Goal: Information Seeking & Learning: Learn about a topic

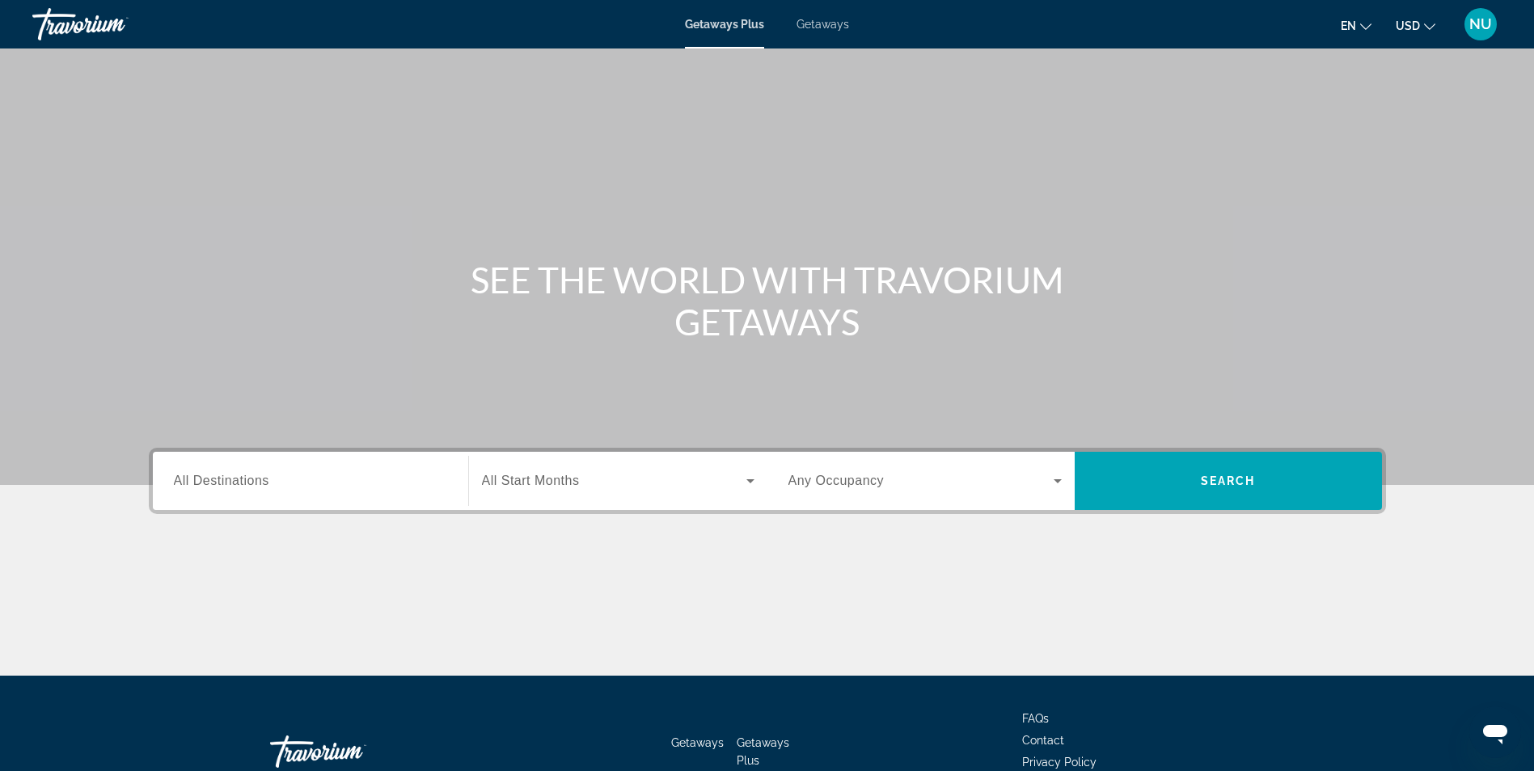
click at [289, 470] on div "Search widget" at bounding box center [310, 481] width 273 height 46
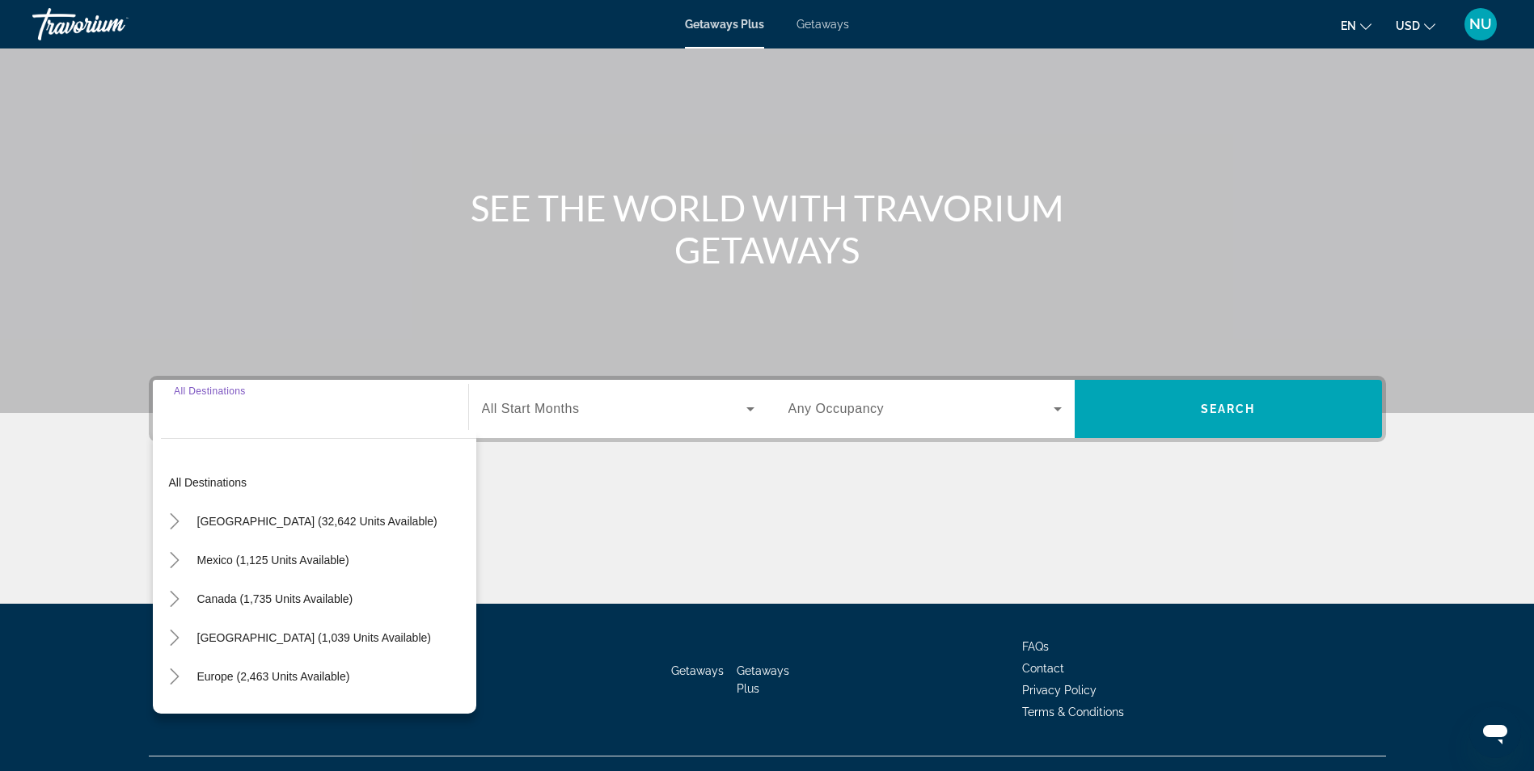
scroll to position [103, 0]
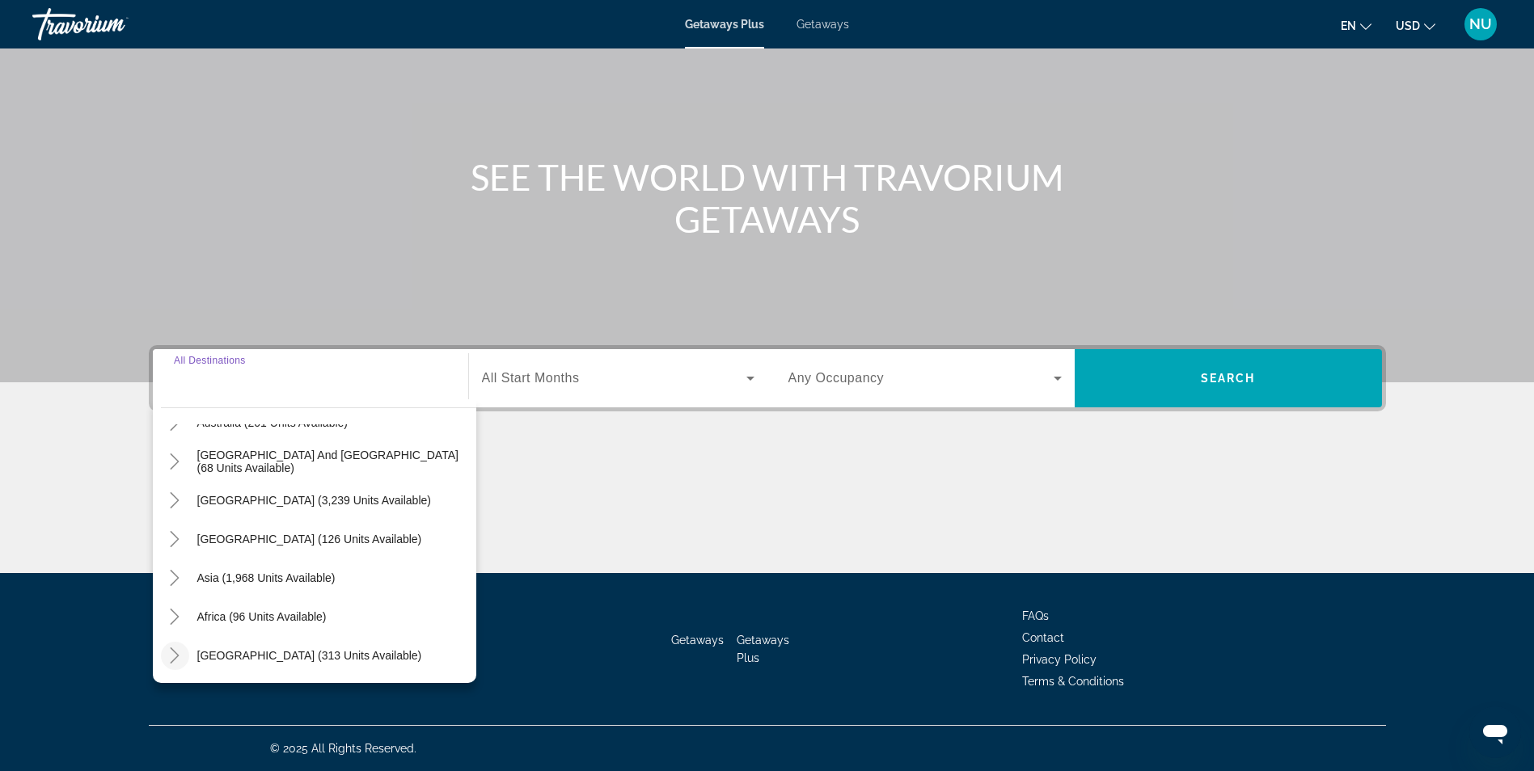
click at [167, 663] on icon "Toggle Middle East (313 units available)" at bounding box center [175, 656] width 16 height 16
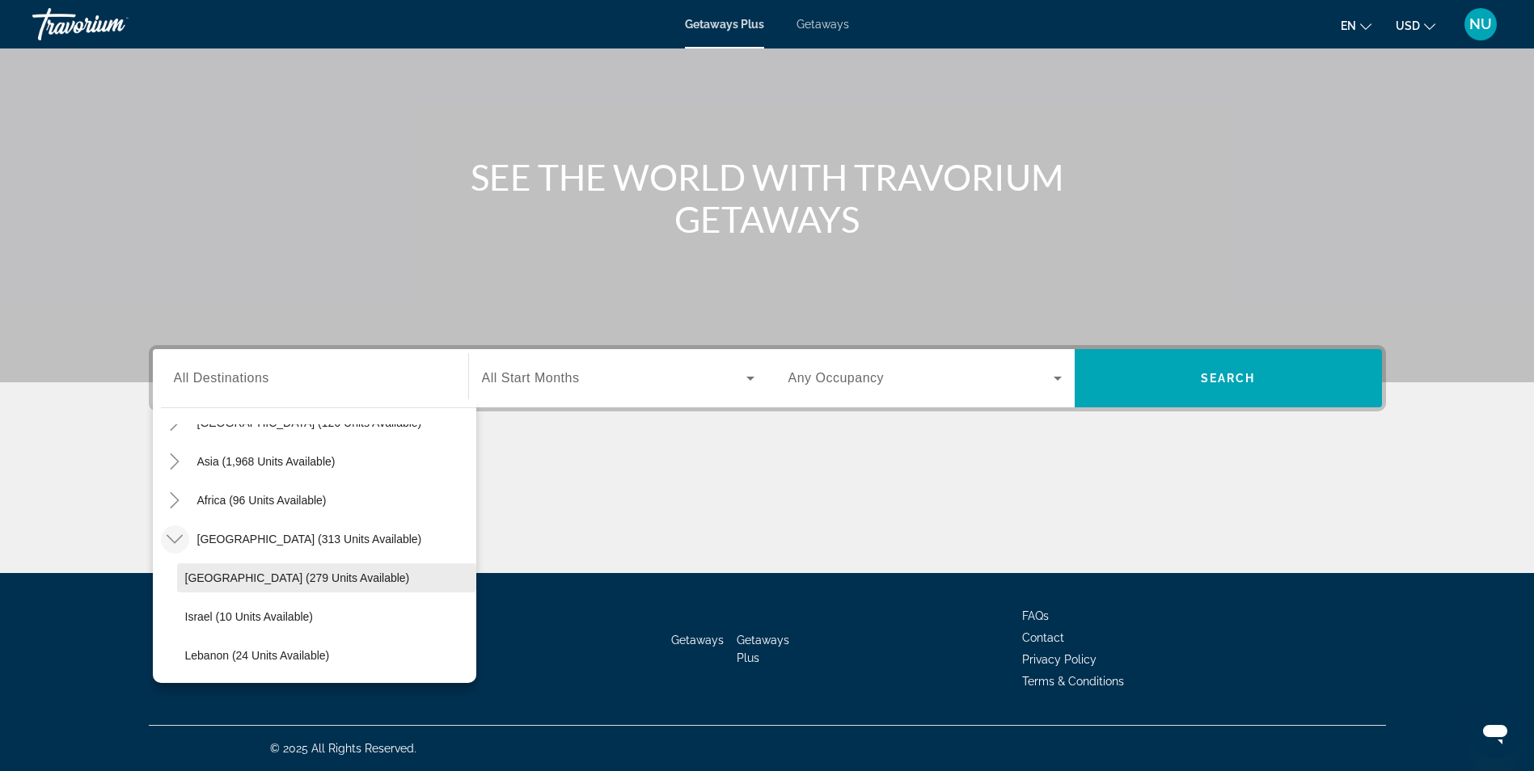
click at [250, 573] on span "[GEOGRAPHIC_DATA] (279 units available)" at bounding box center [297, 578] width 225 height 13
type input "**********"
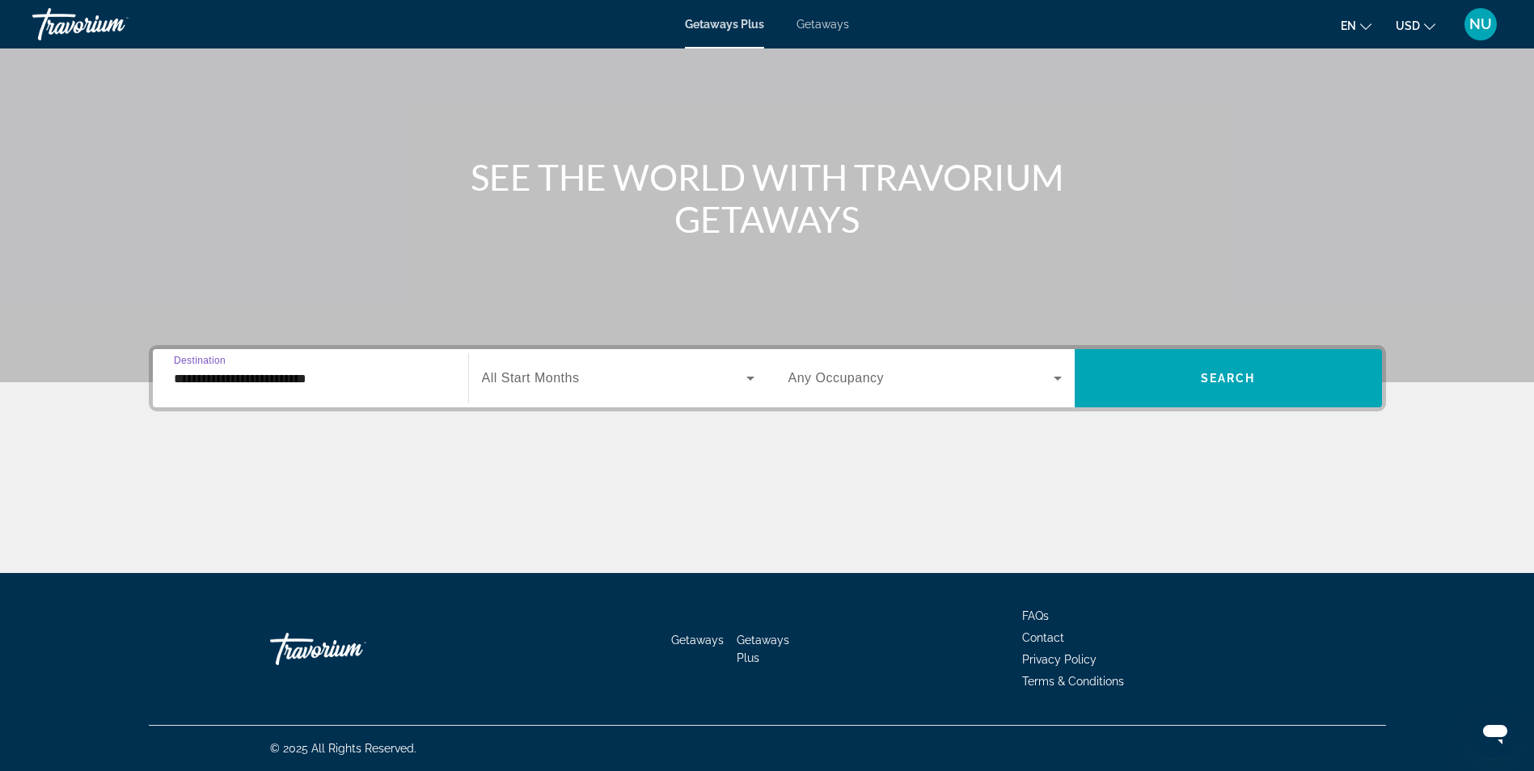
click at [1403, 323] on div "Main content" at bounding box center [767, 139] width 1534 height 485
click at [1329, 371] on span "Search widget" at bounding box center [1228, 378] width 307 height 39
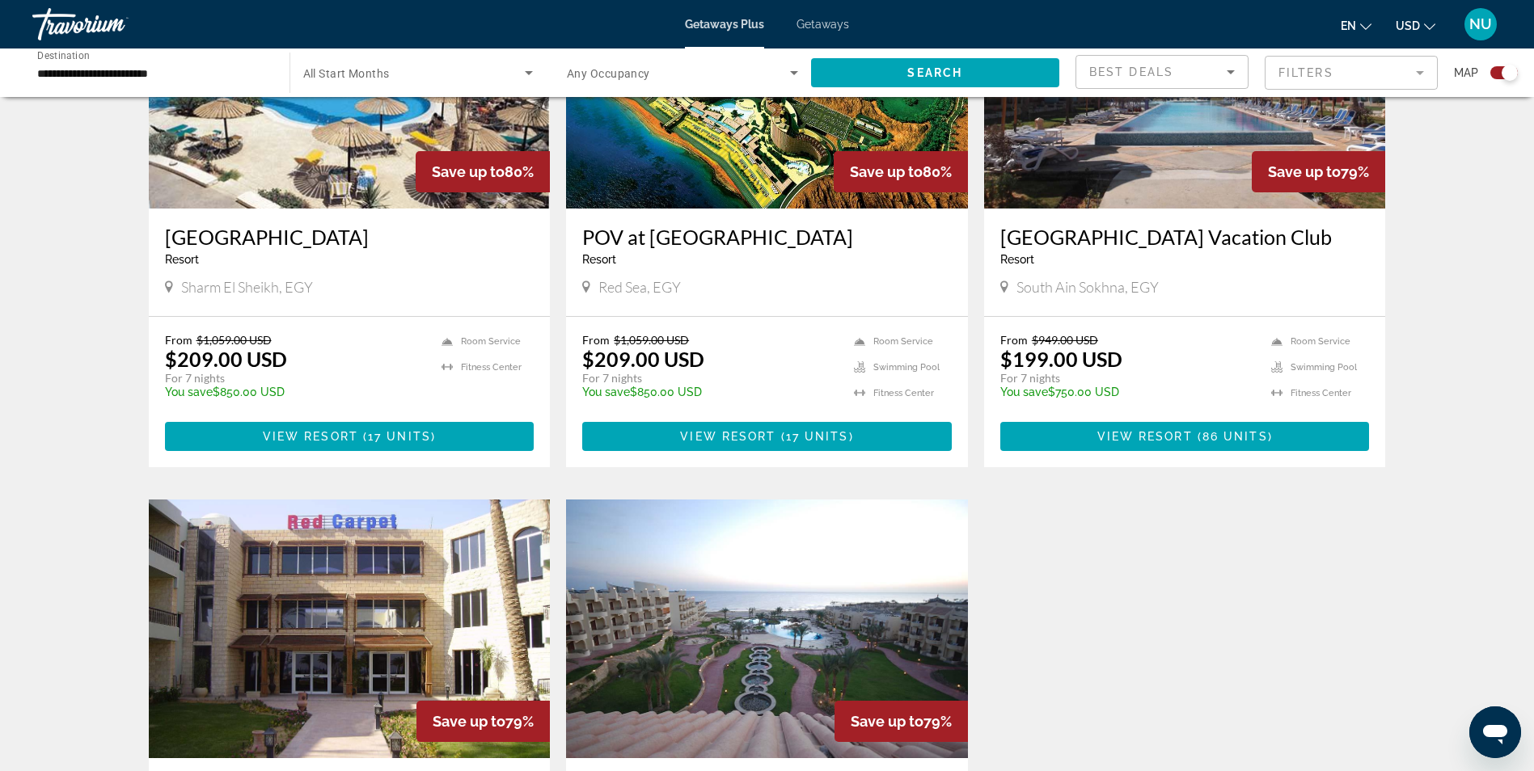
scroll to position [970, 0]
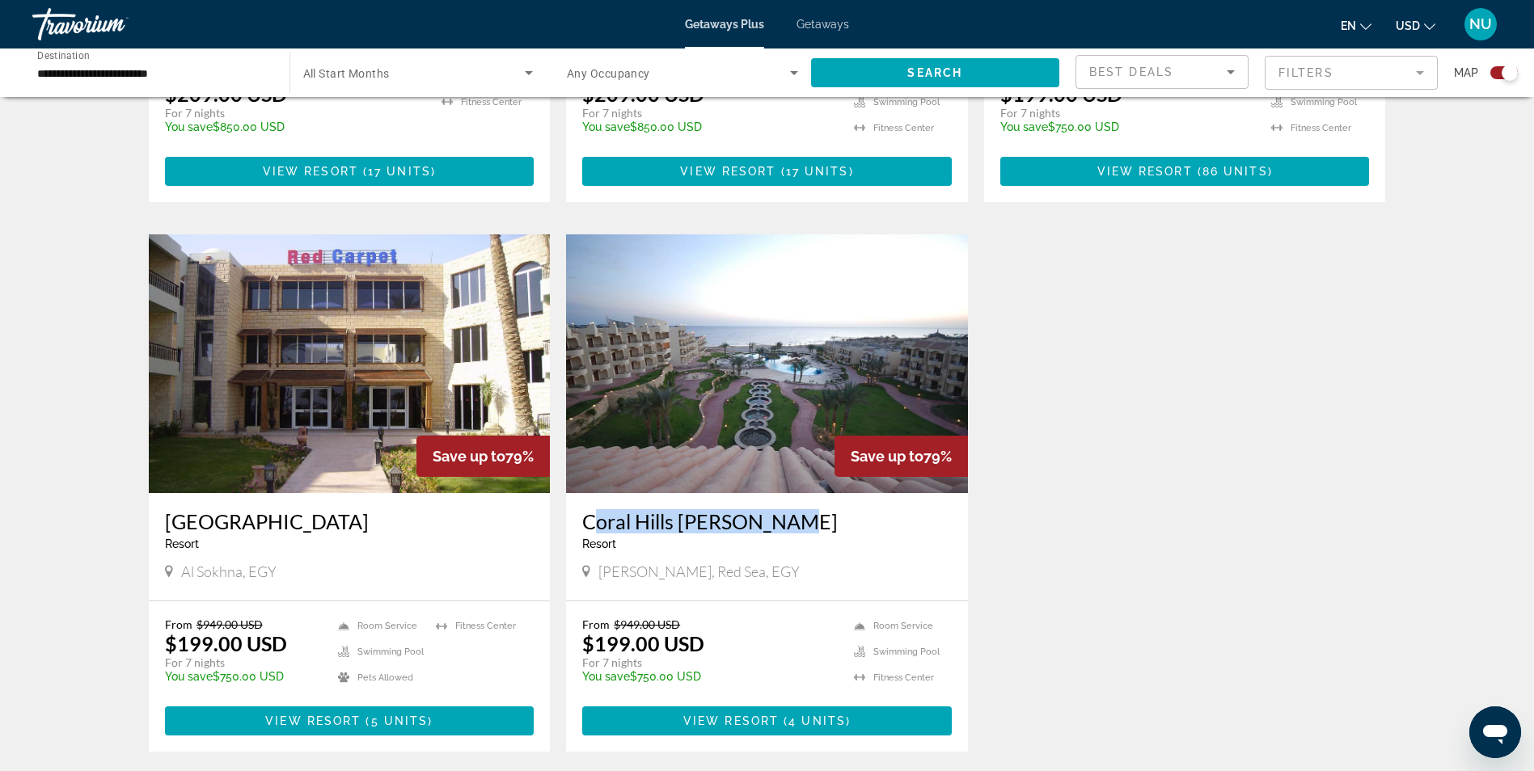
drag, startPoint x: 581, startPoint y: 521, endPoint x: 785, endPoint y: 518, distance: 204.6
click at [785, 518] on div "[GEOGRAPHIC_DATA][PERSON_NAME] - This is an adults only resort [PERSON_NAME], R…" at bounding box center [767, 547] width 402 height 108
copy h3 "Coral Hills [PERSON_NAME]"
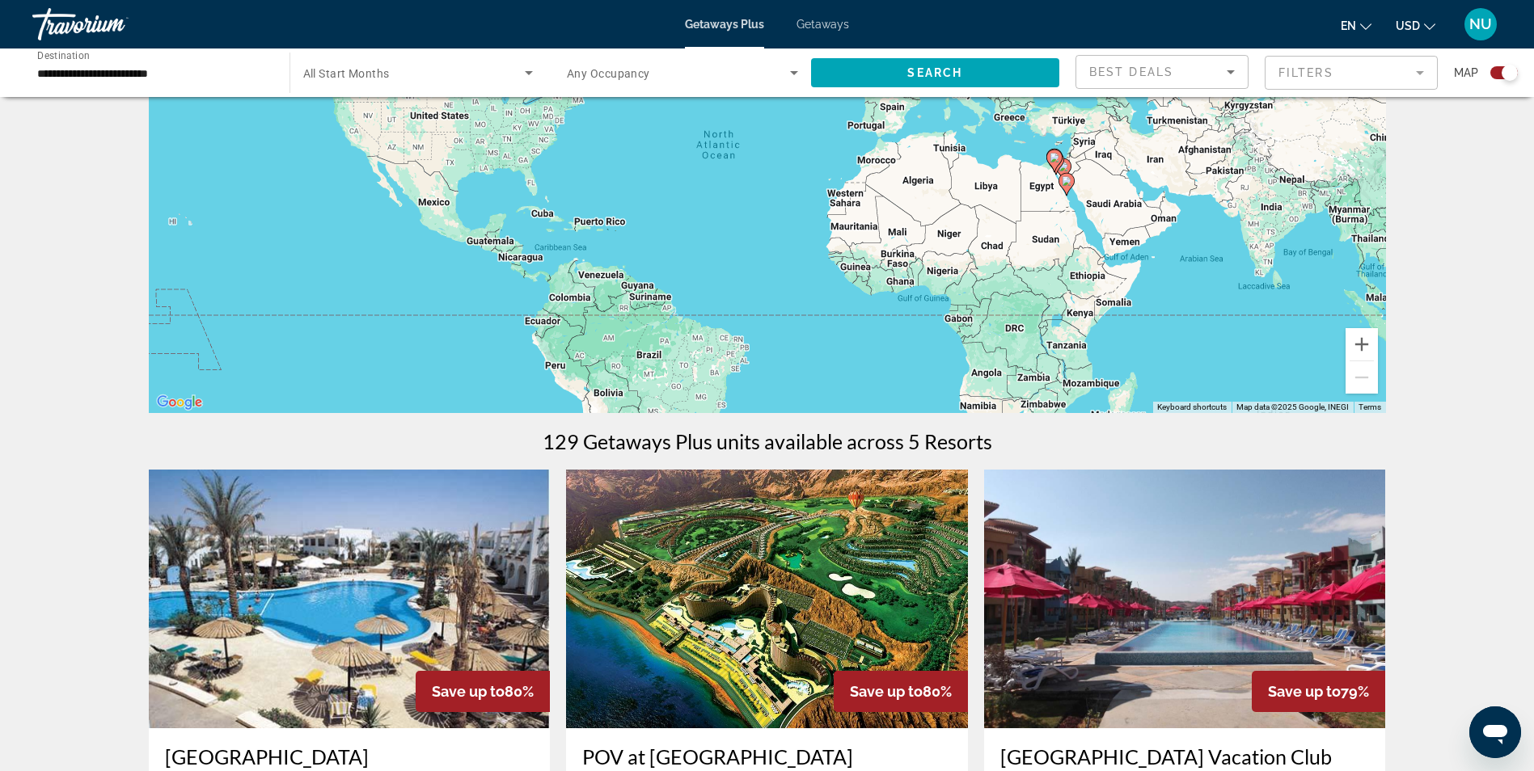
scroll to position [0, 0]
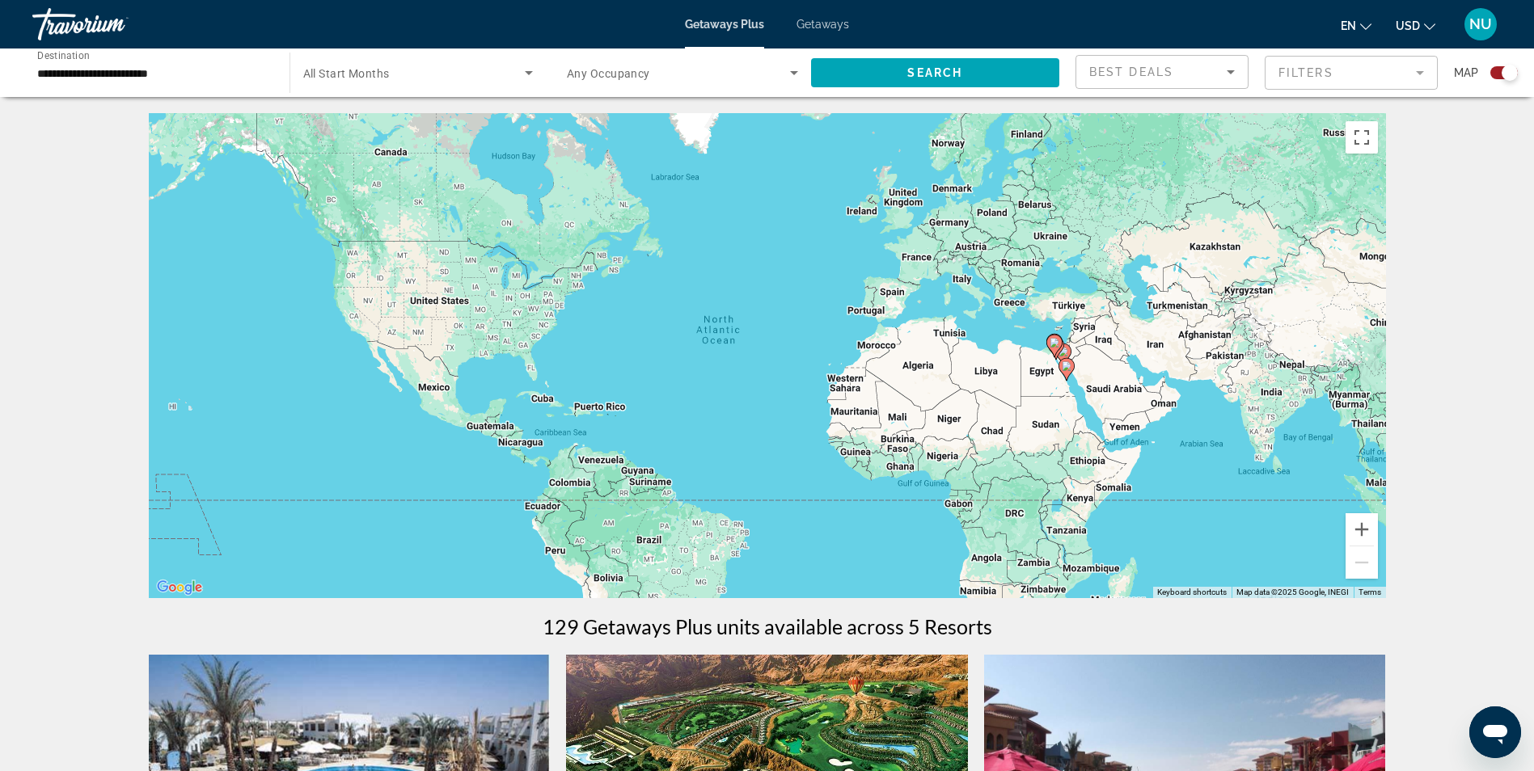
click at [1061, 414] on div "To activate drag with keyboard, press Alt + Enter. Once in keyboard drag state,…" at bounding box center [767, 355] width 1237 height 485
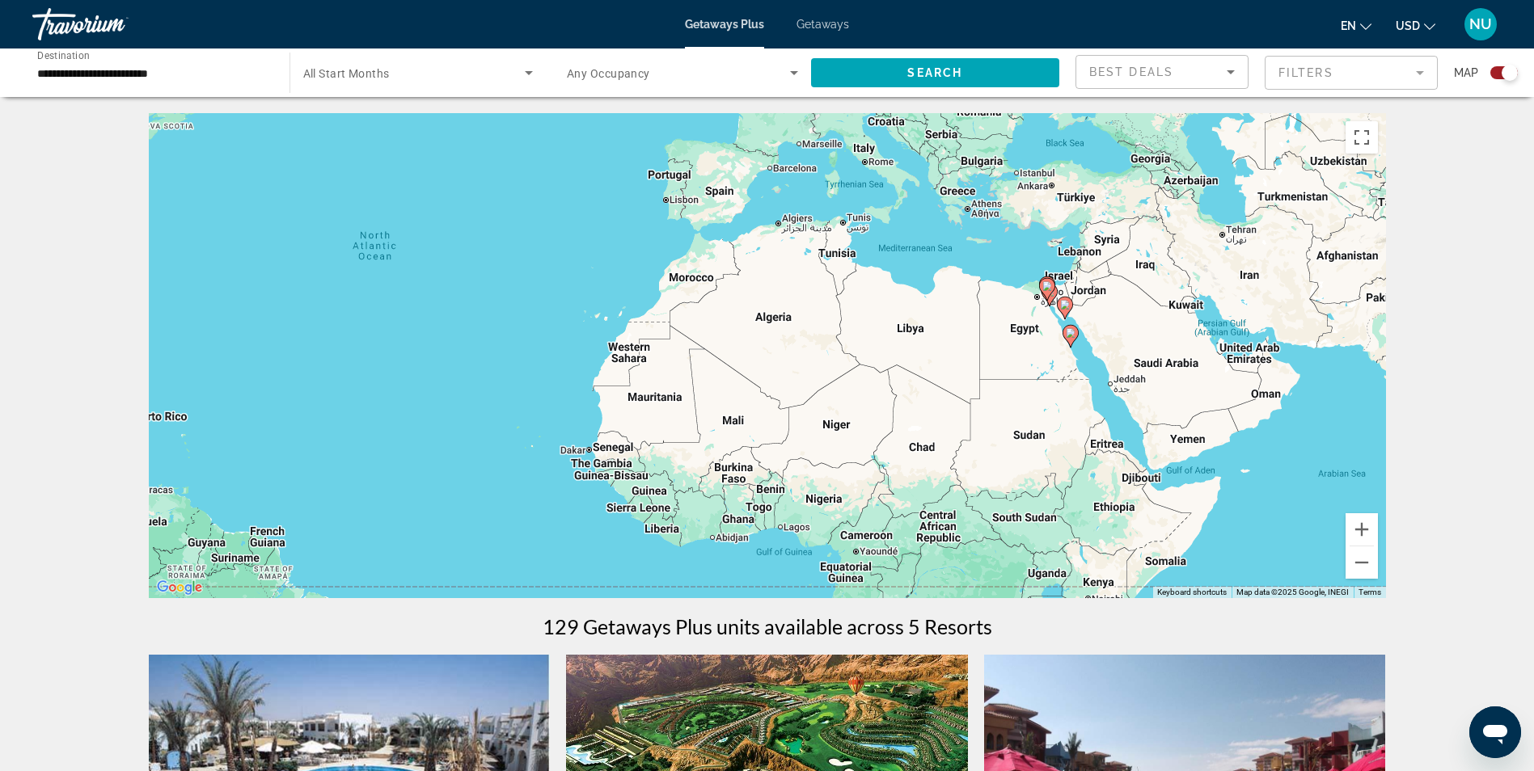
drag, startPoint x: 1061, startPoint y: 414, endPoint x: 1039, endPoint y: 321, distance: 95.5
click at [1039, 321] on div "To activate drag with keyboard, press Alt + Enter. Once in keyboard drag state,…" at bounding box center [767, 355] width 1237 height 485
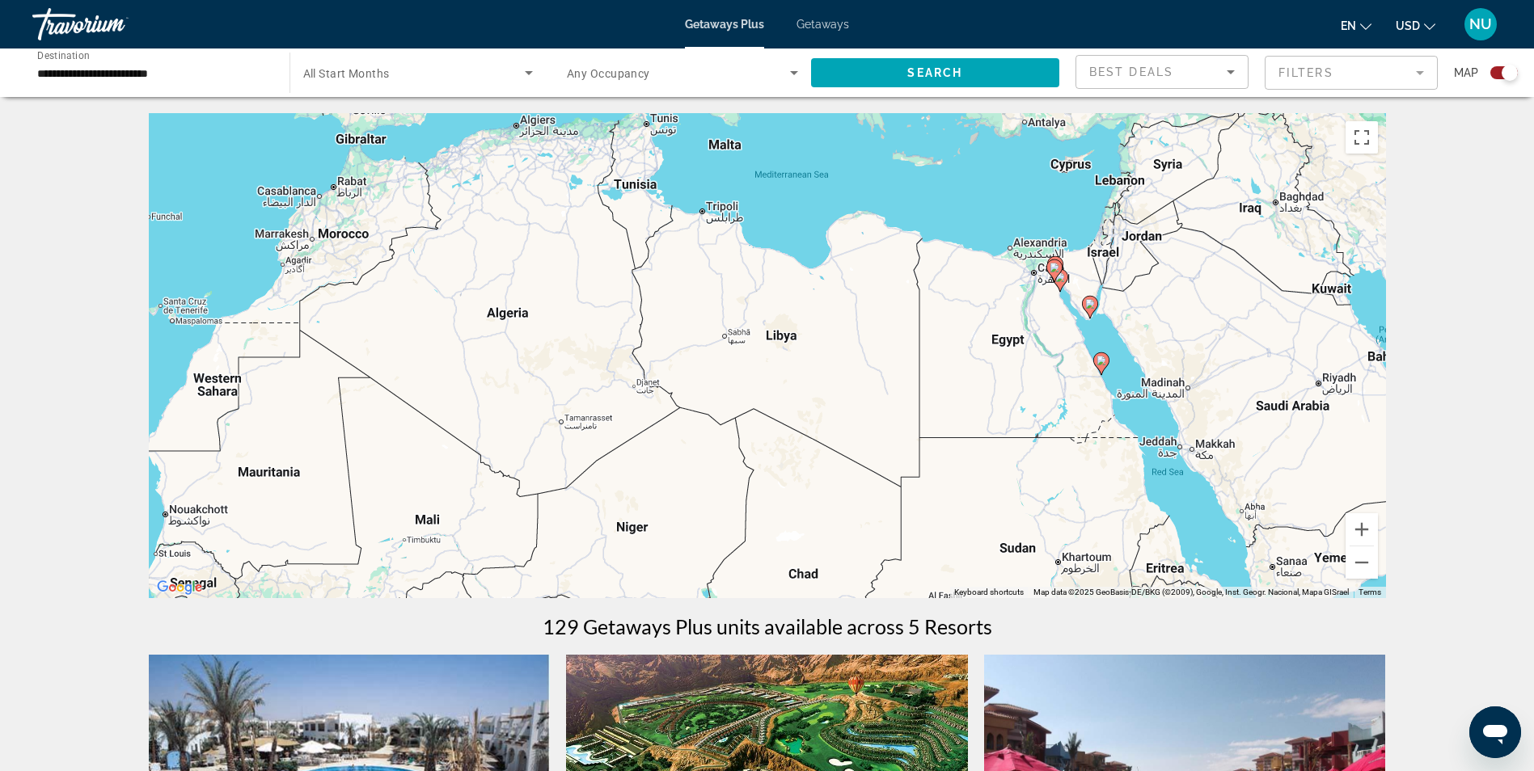
drag, startPoint x: 1039, startPoint y: 321, endPoint x: 1033, endPoint y: 313, distance: 9.9
click at [1033, 313] on div "To activate drag with keyboard, press Alt + Enter. Once in keyboard drag state,…" at bounding box center [767, 355] width 1237 height 485
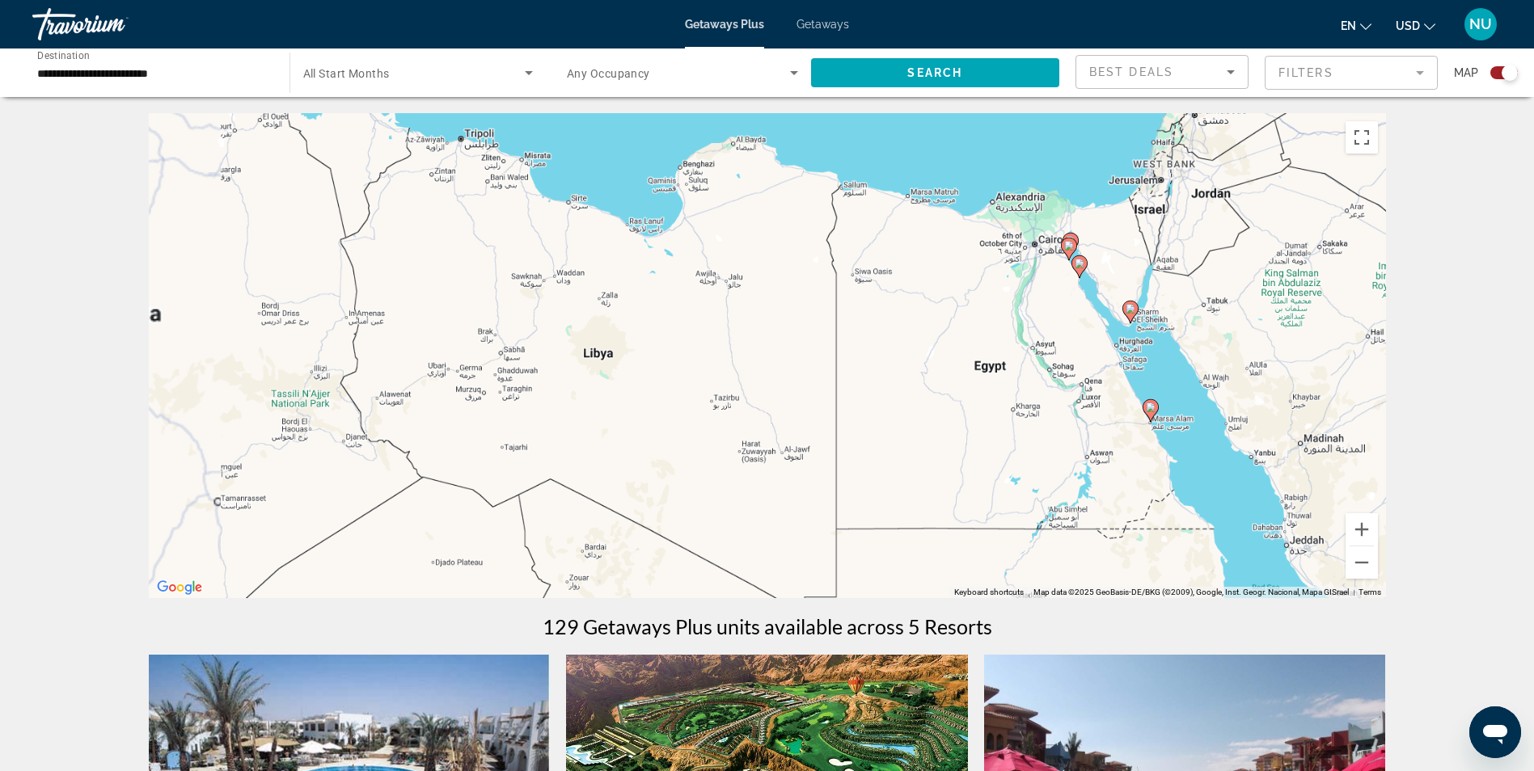
click at [1033, 313] on div "To activate drag with keyboard, press Alt + Enter. Once in keyboard drag state,…" at bounding box center [767, 355] width 1237 height 485
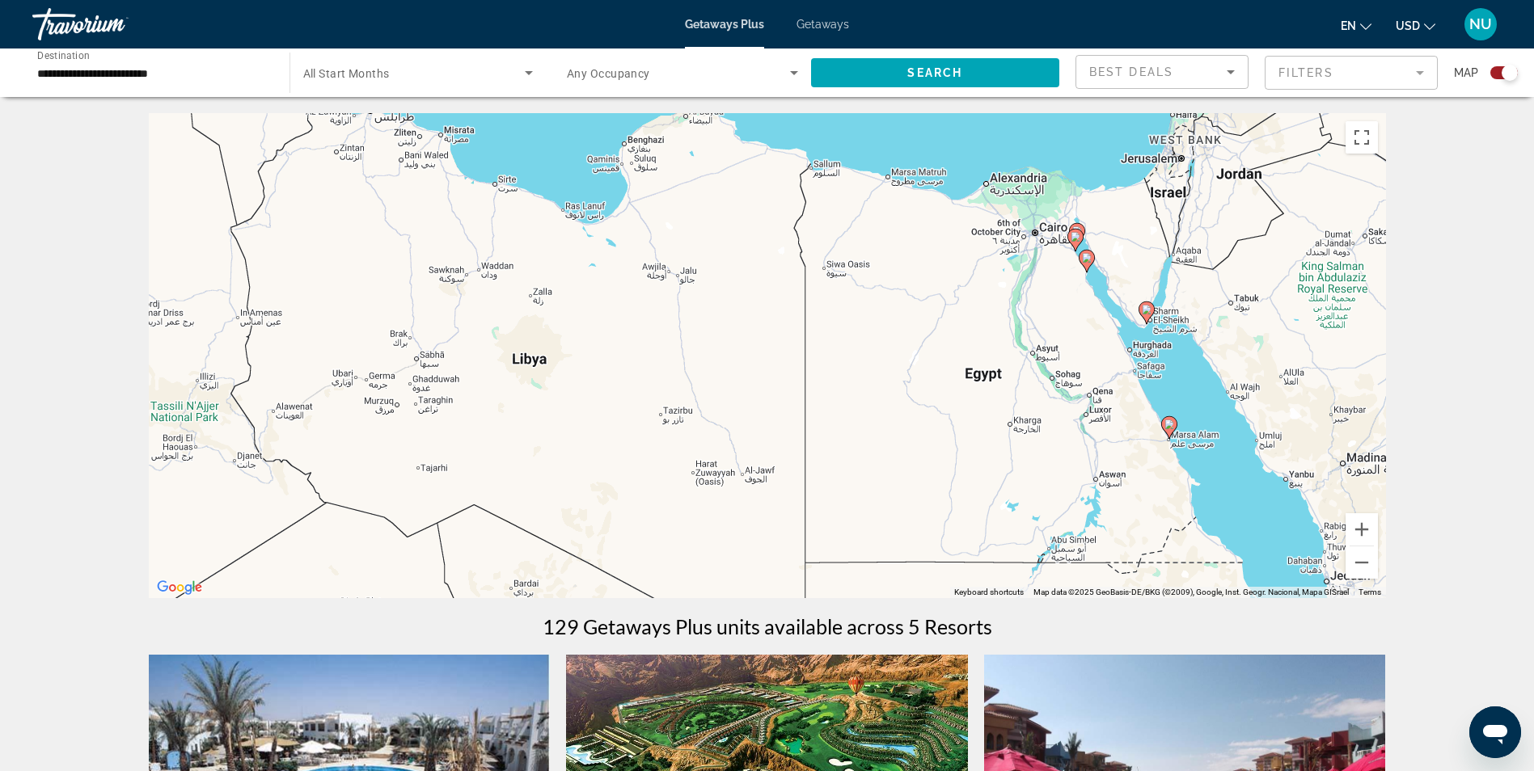
click at [1032, 313] on div "To activate drag with keyboard, press Alt + Enter. Once in keyboard drag state,…" at bounding box center [767, 355] width 1237 height 485
click at [1033, 281] on div "To activate drag with keyboard, press Alt + Enter. Once in keyboard drag state,…" at bounding box center [767, 355] width 1237 height 485
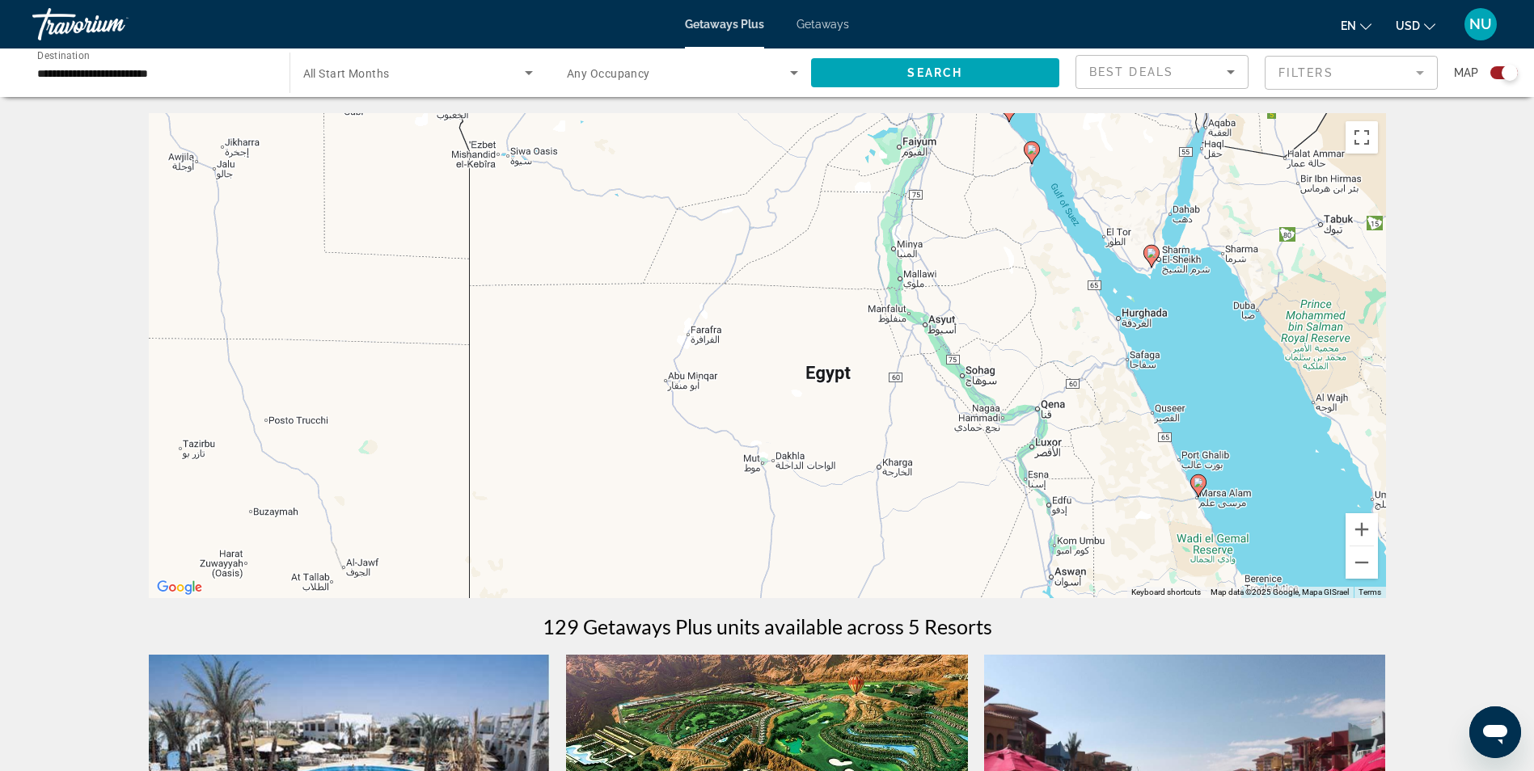
drag, startPoint x: 1172, startPoint y: 386, endPoint x: 1066, endPoint y: 283, distance: 147.5
click at [1066, 283] on div "To activate drag with keyboard, press Alt + Enter. Once in keyboard drag state,…" at bounding box center [767, 355] width 1237 height 485
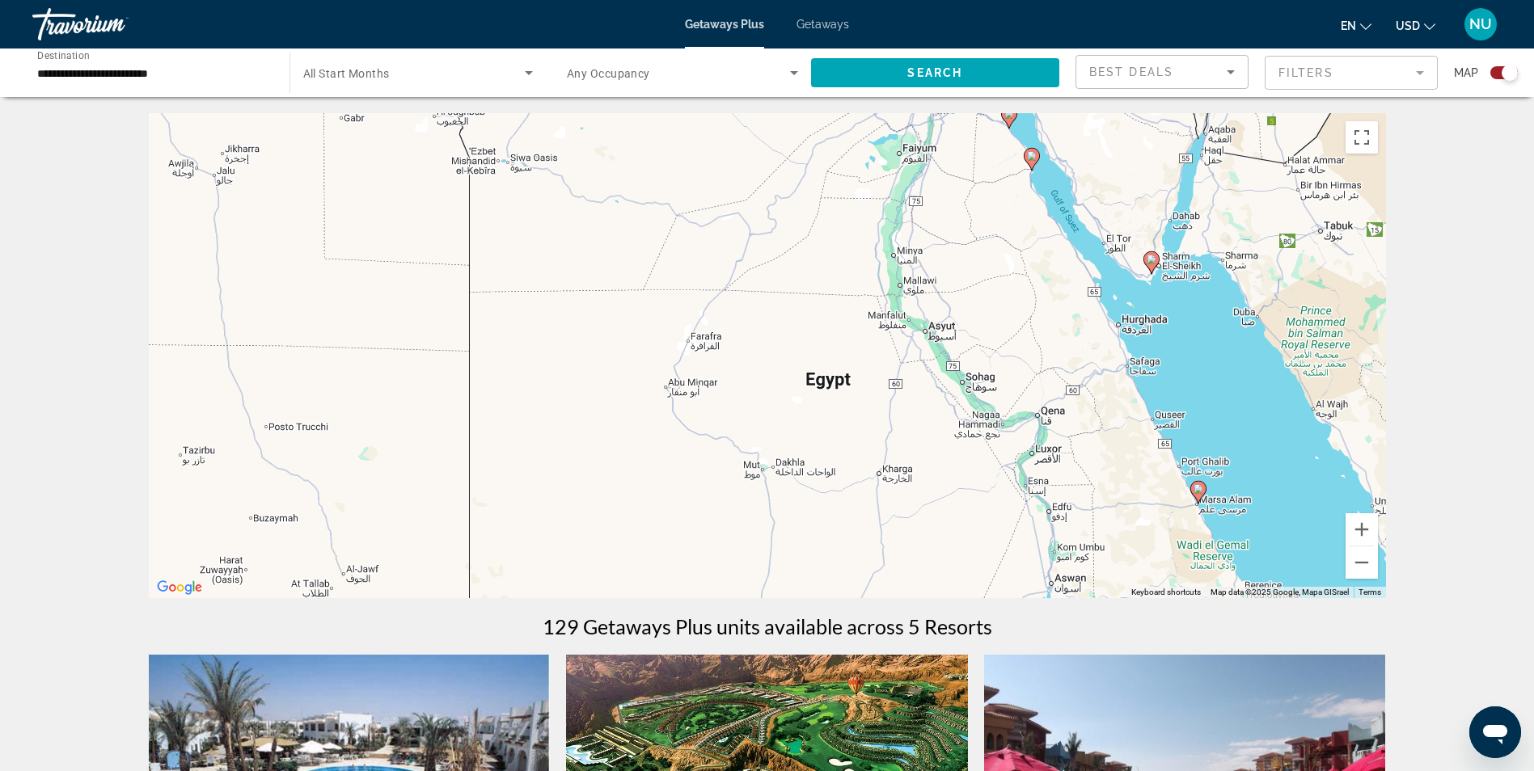
drag, startPoint x: 1049, startPoint y: 315, endPoint x: 1081, endPoint y: 379, distance: 71.6
click at [1081, 379] on div "To activate drag with keyboard, press Alt + Enter. Once in keyboard drag state,…" at bounding box center [767, 355] width 1237 height 485
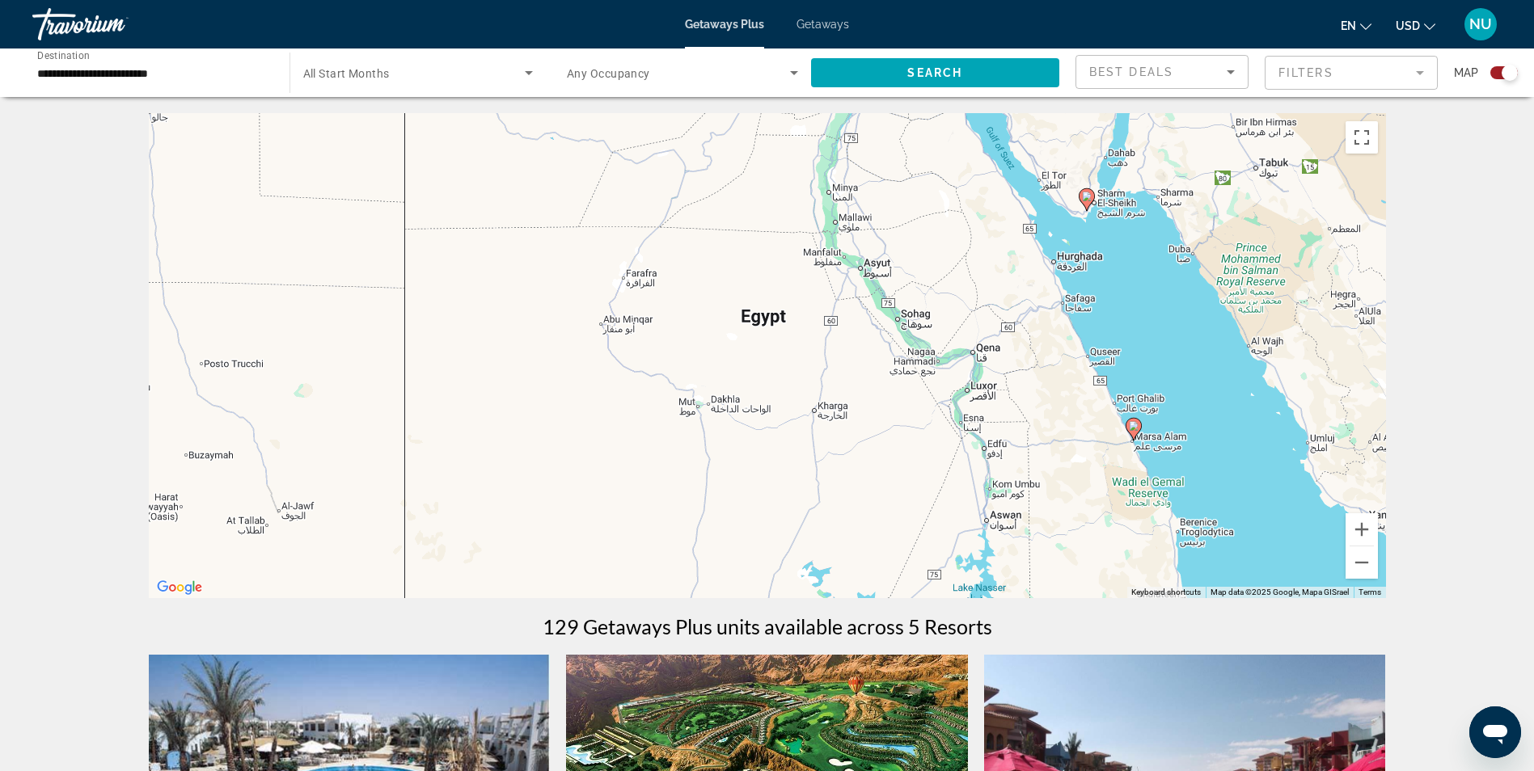
drag, startPoint x: 1138, startPoint y: 441, endPoint x: 1008, endPoint y: 289, distance: 199.0
click at [1008, 289] on div "To activate drag with keyboard, press Alt + Enter. Once in keyboard drag state,…" at bounding box center [767, 355] width 1237 height 485
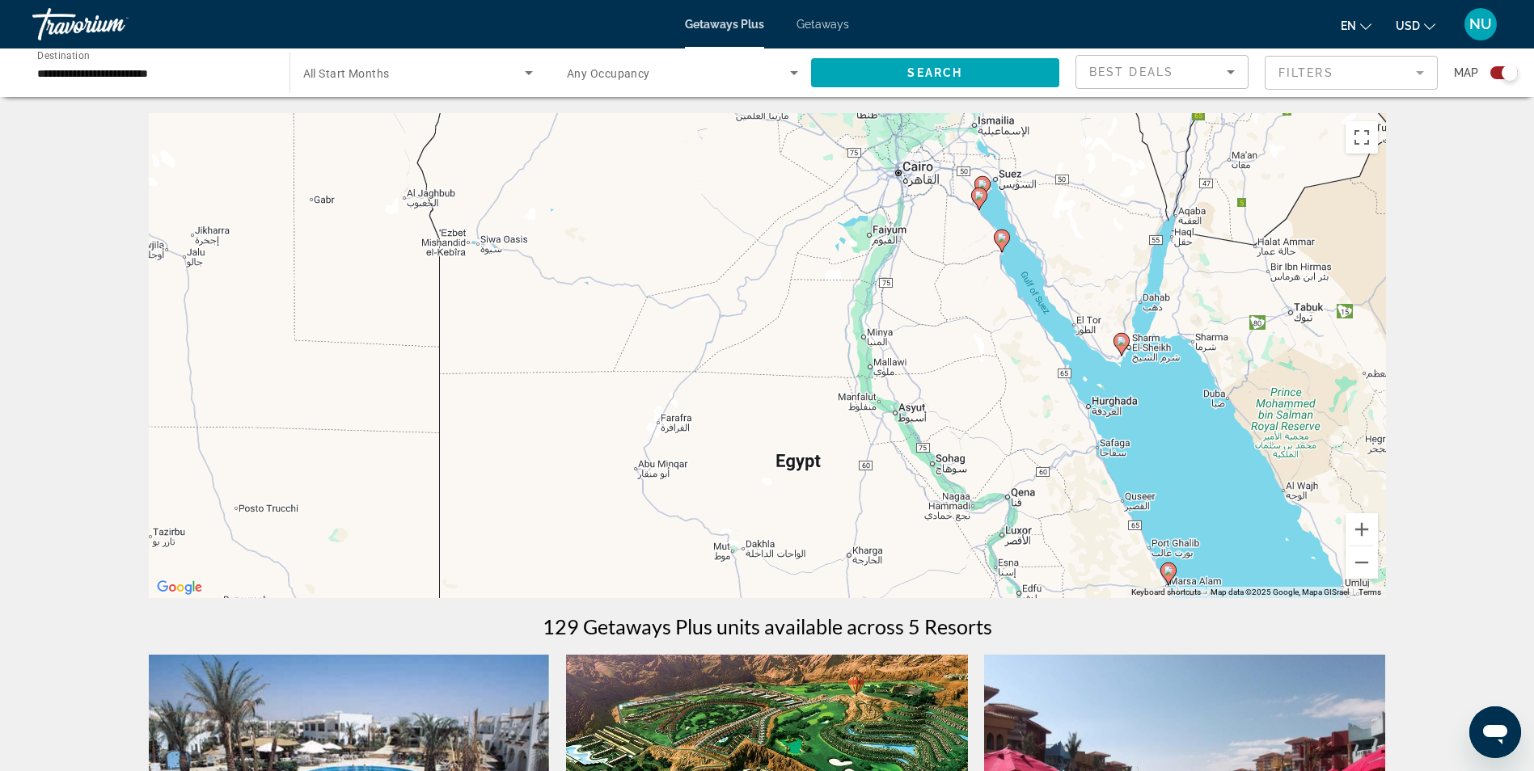
drag, startPoint x: 983, startPoint y: 240, endPoint x: 1108, endPoint y: 554, distance: 337.5
click at [1108, 554] on div "To activate drag with keyboard, press Alt + Enter. Once in keyboard drag state,…" at bounding box center [767, 355] width 1237 height 485
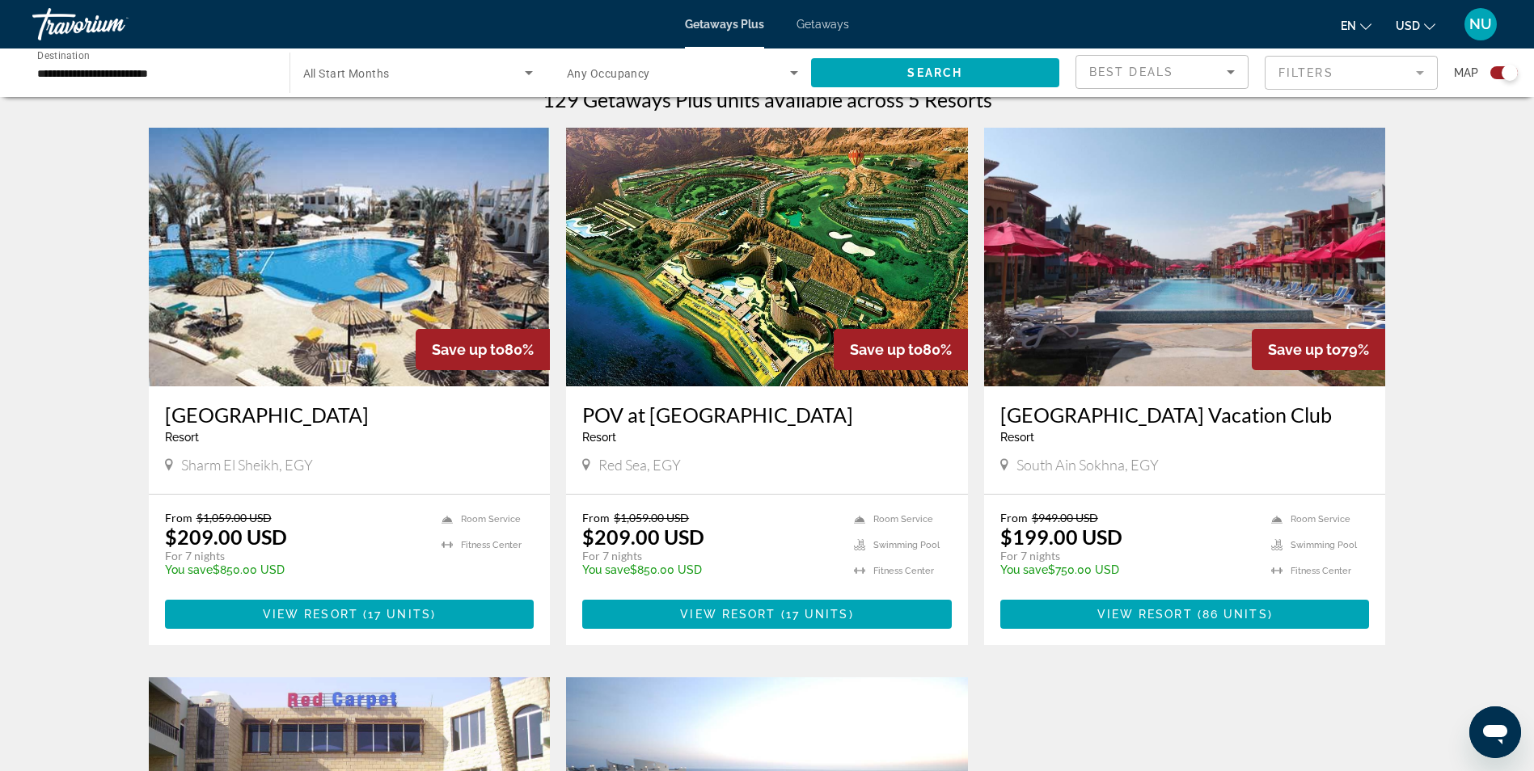
scroll to position [566, 0]
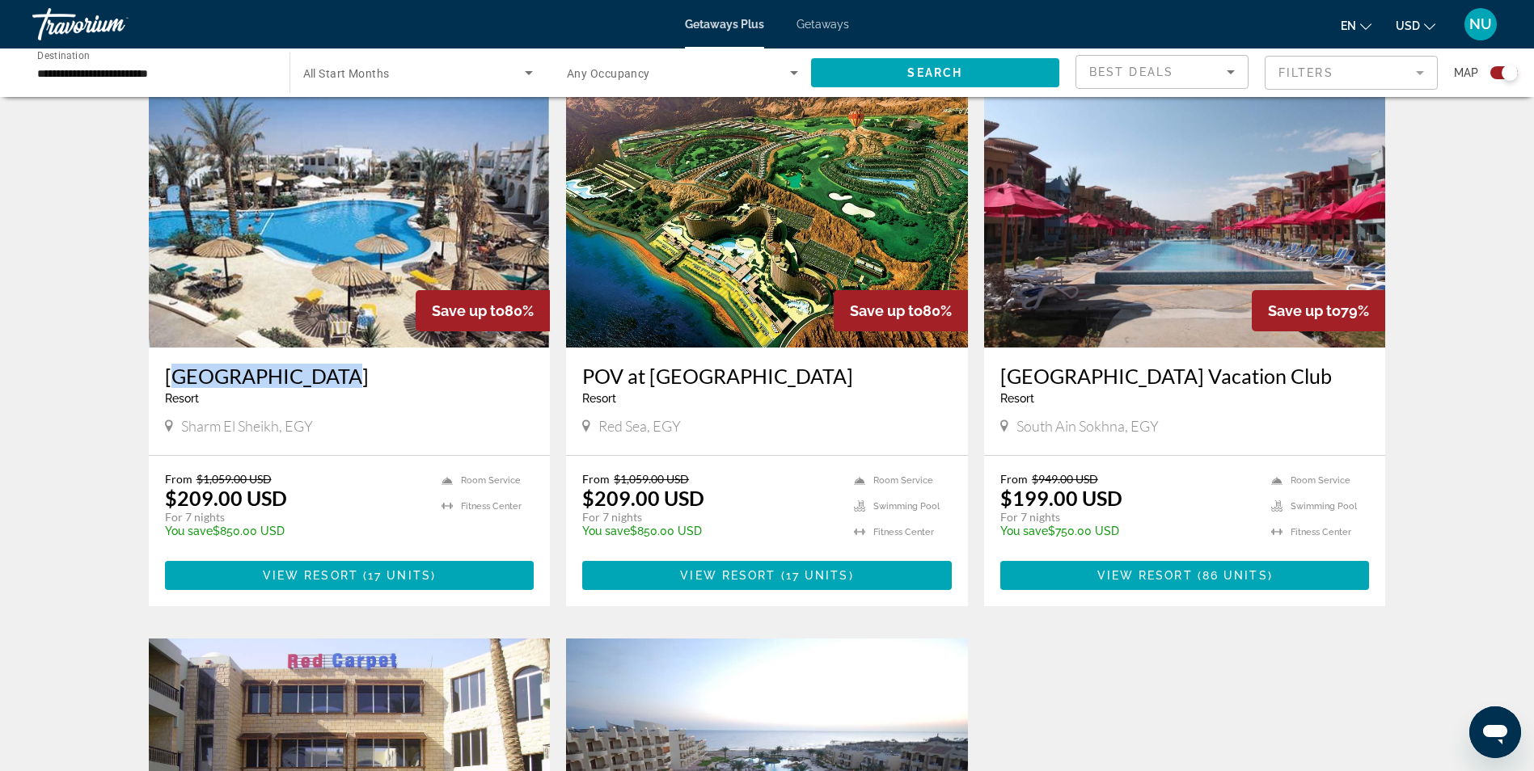
drag, startPoint x: 159, startPoint y: 370, endPoint x: 351, endPoint y: 364, distance: 191.7
click at [351, 364] on div "[GEOGRAPHIC_DATA] - This is an adults only resort Sharm El Sheikh, EGY" at bounding box center [350, 402] width 402 height 108
copy h3 "[GEOGRAPHIC_DATA]"
drag, startPoint x: 1488, startPoint y: 381, endPoint x: 1487, endPoint y: 396, distance: 15.4
click at [1487, 381] on div "← Move left → Move right ↑ Move up ↓ Move down + Zoom in - Zoom out Home Jump l…" at bounding box center [767, 384] width 1534 height 1674
